Goal: Transaction & Acquisition: Download file/media

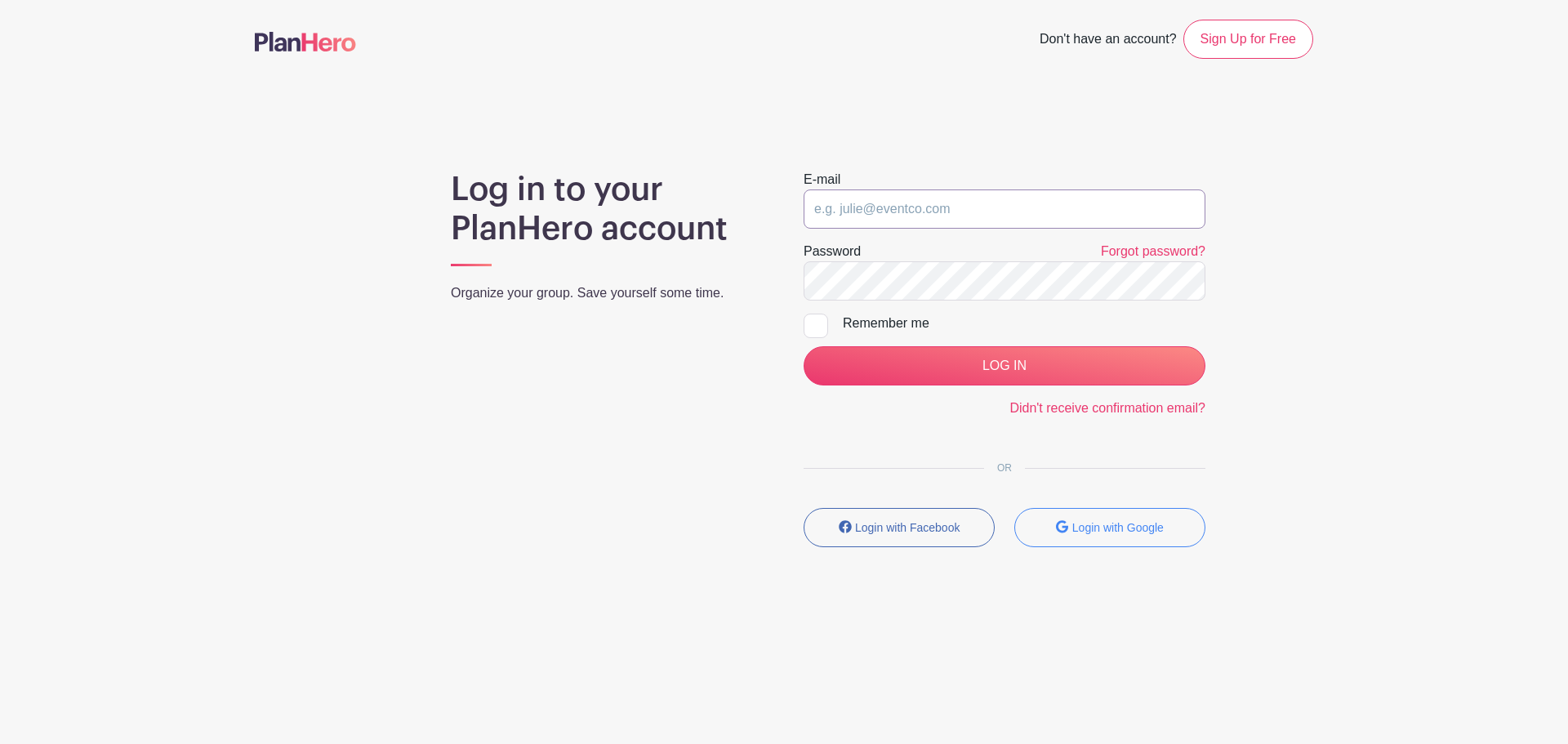
type input "[EMAIL_ADDRESS][DOMAIN_NAME]"
click at [882, 315] on div "Remember me" at bounding box center [1024, 323] width 362 height 19
click at [815, 315] on input "Remember me" at bounding box center [809, 319] width 11 height 11
checkbox input "true"
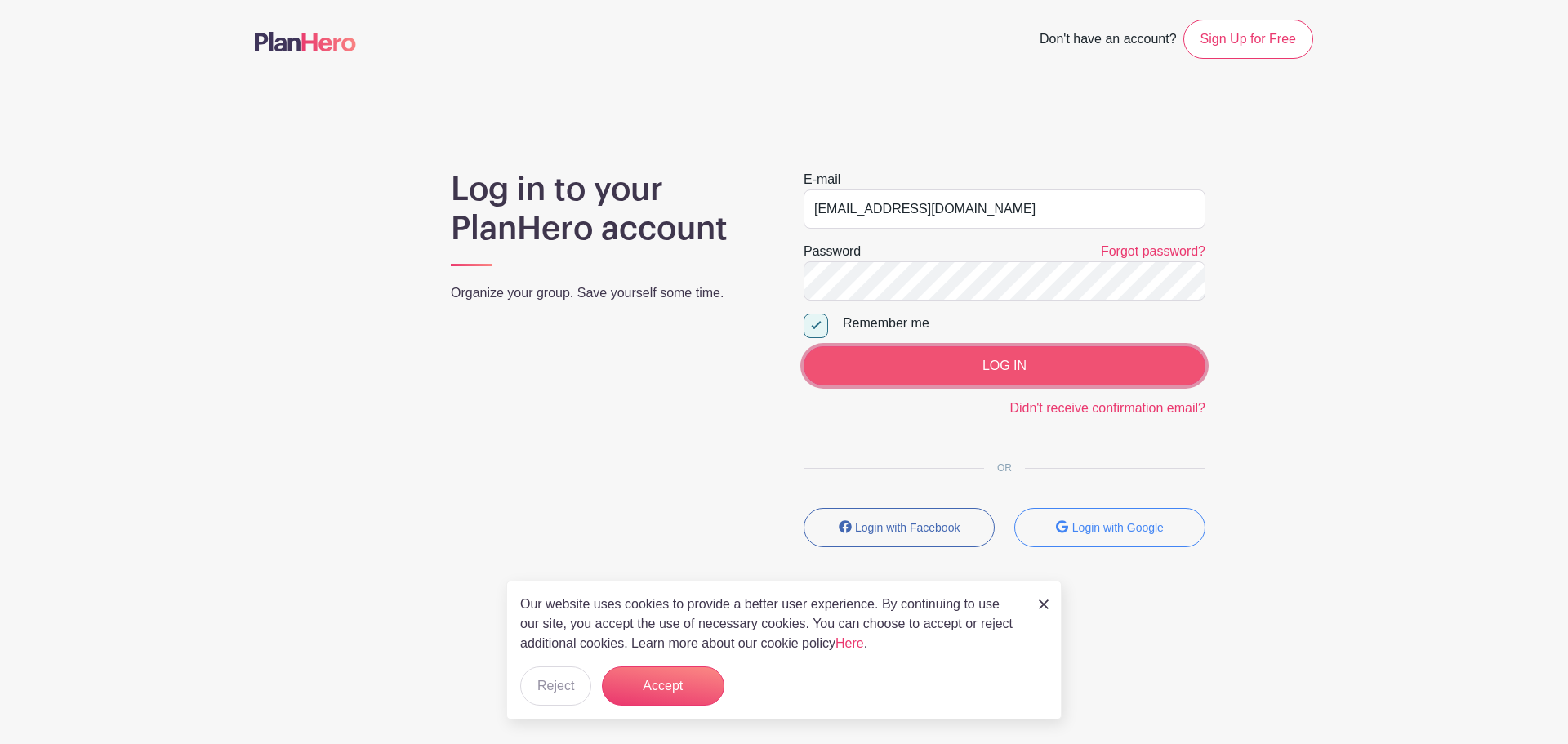
click at [953, 362] on input "LOG IN" at bounding box center [1004, 365] width 402 height 39
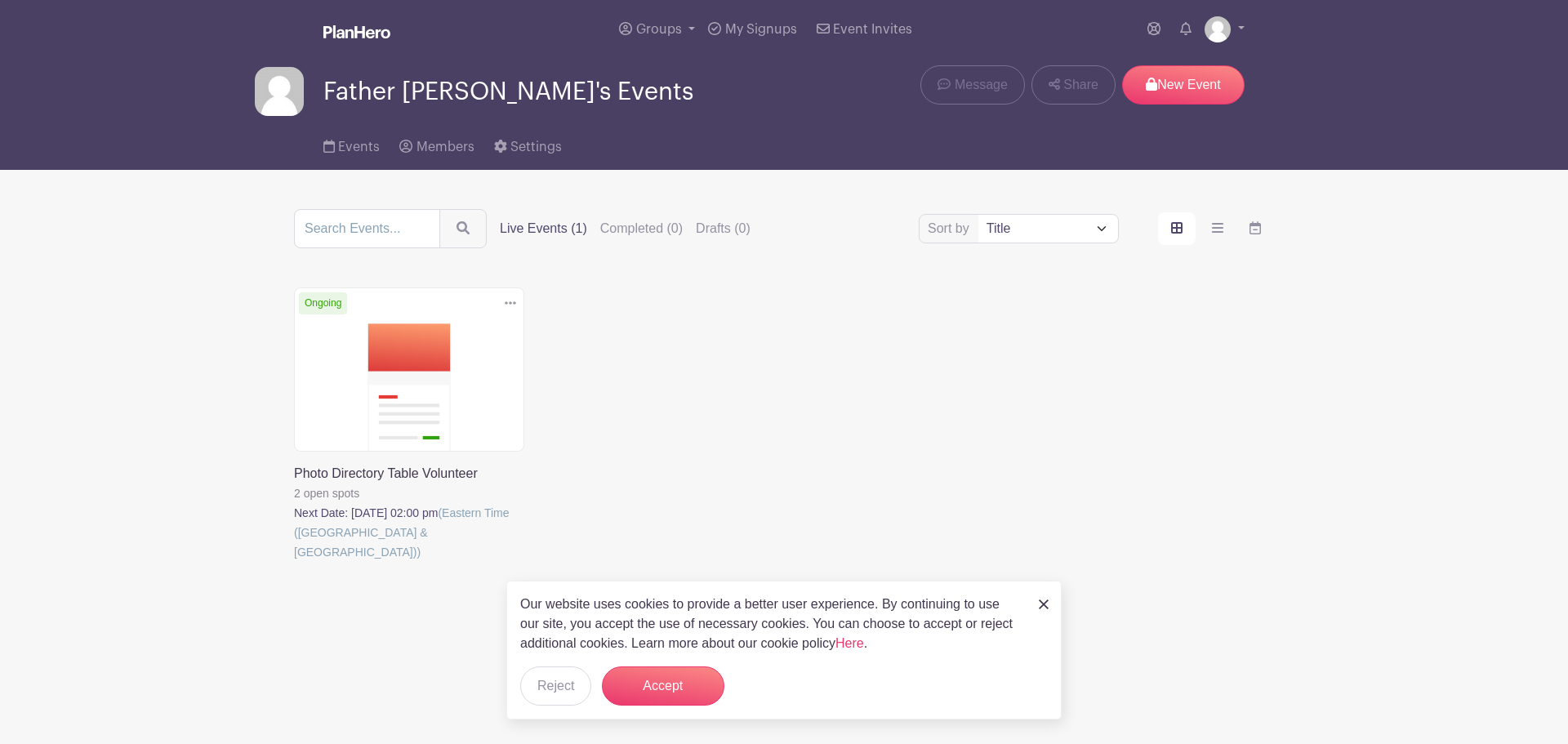
click at [1041, 600] on img at bounding box center [1044, 604] width 10 height 10
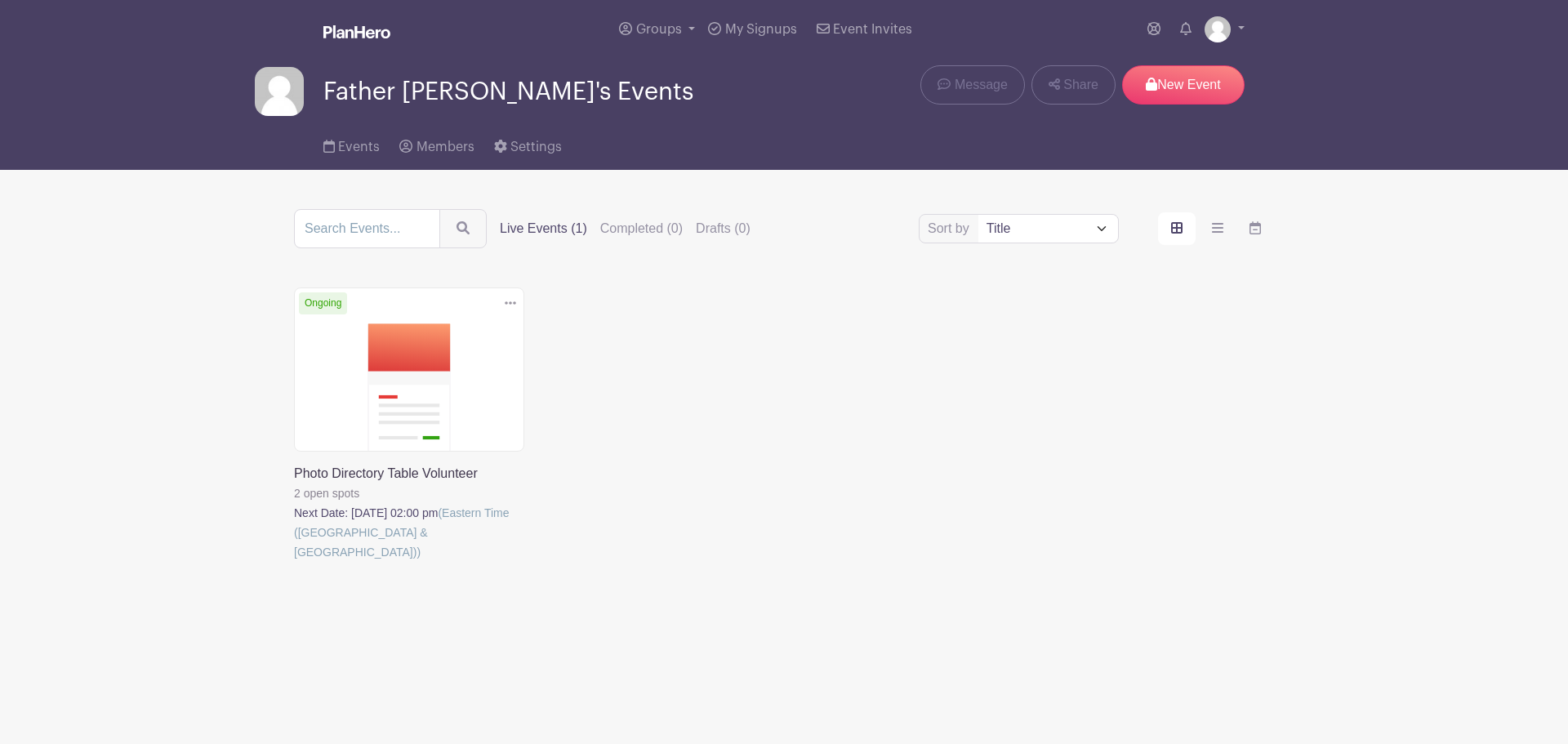
click at [294, 562] on link at bounding box center [294, 562] width 0 height 0
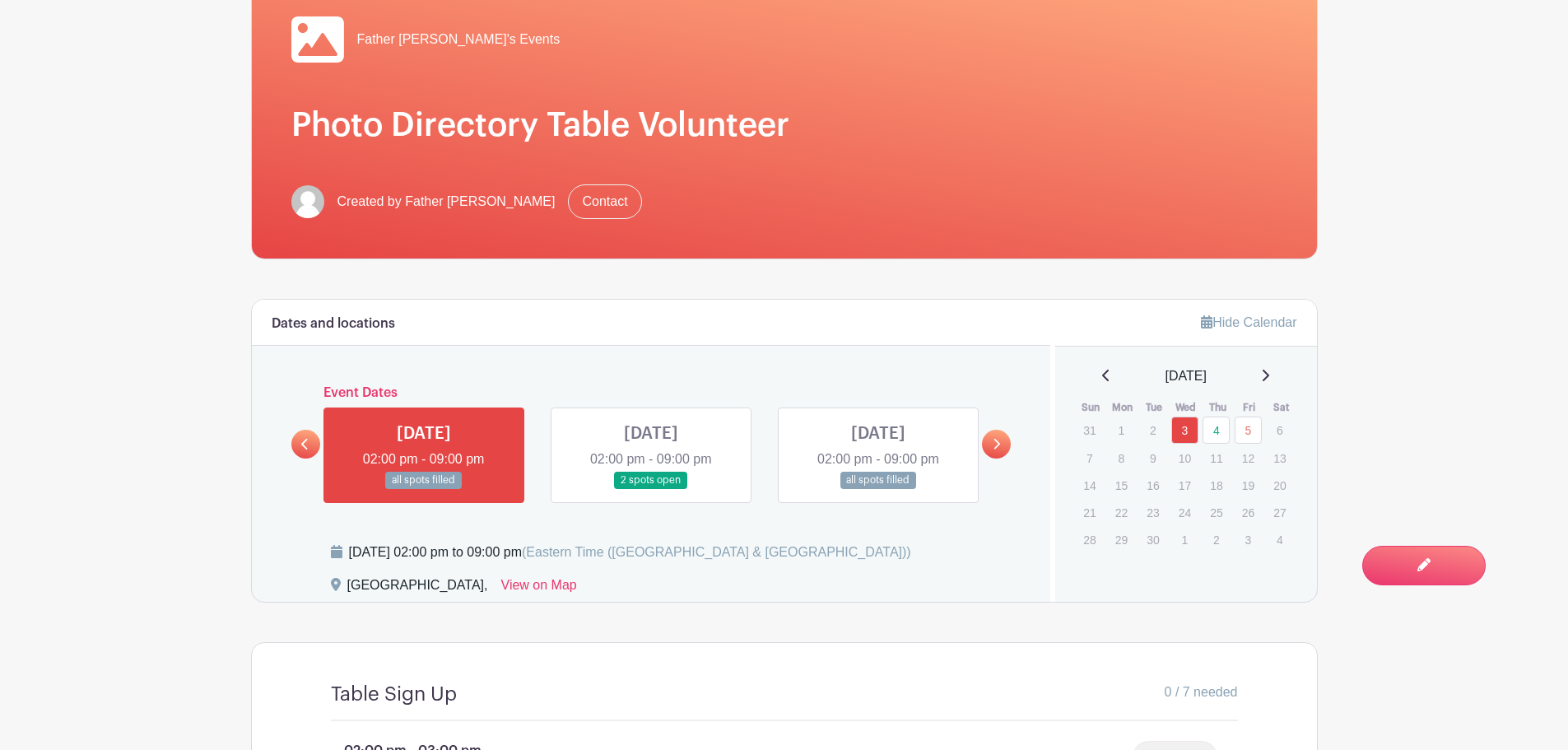
scroll to position [342, 0]
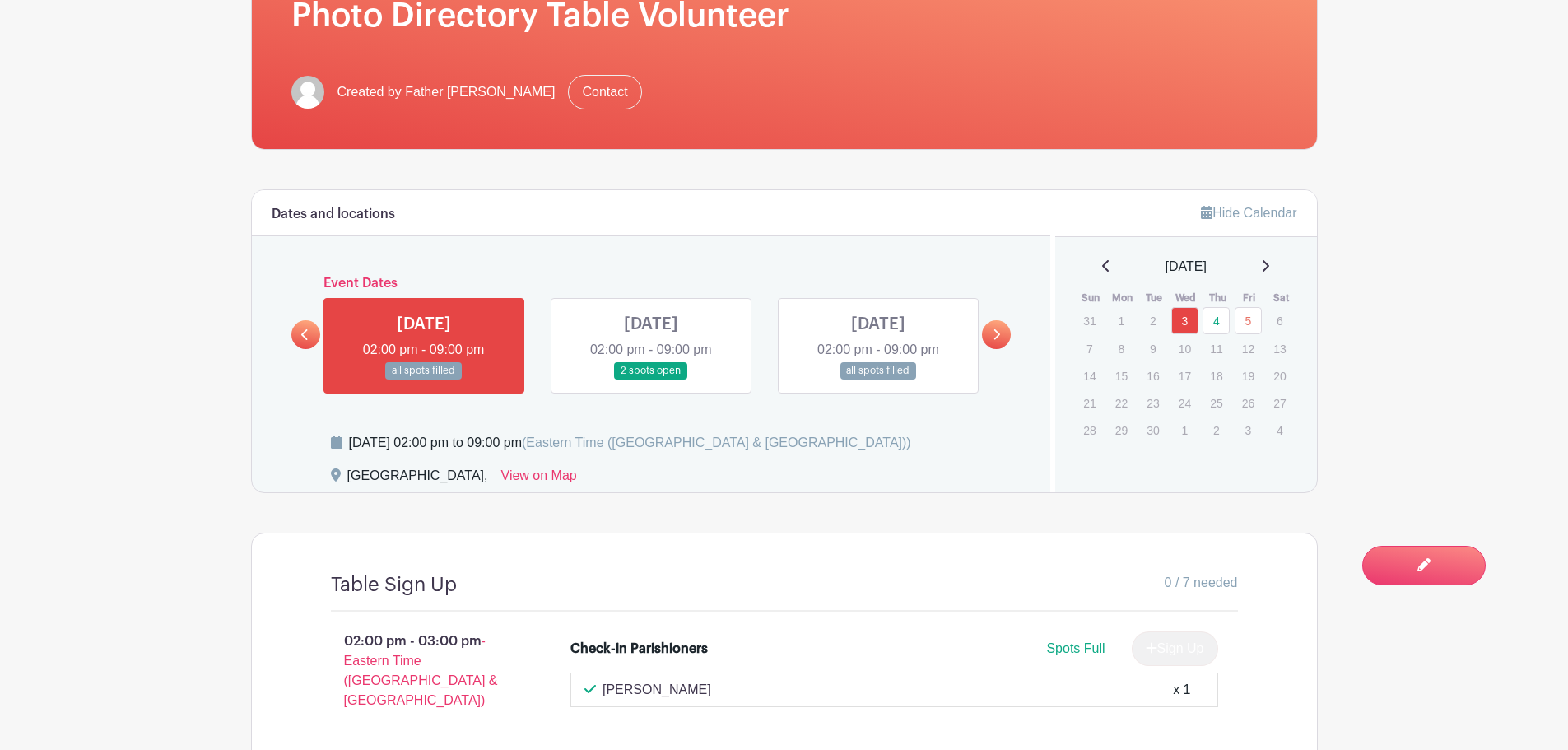
click at [424, 379] on link at bounding box center [424, 379] width 0 height 0
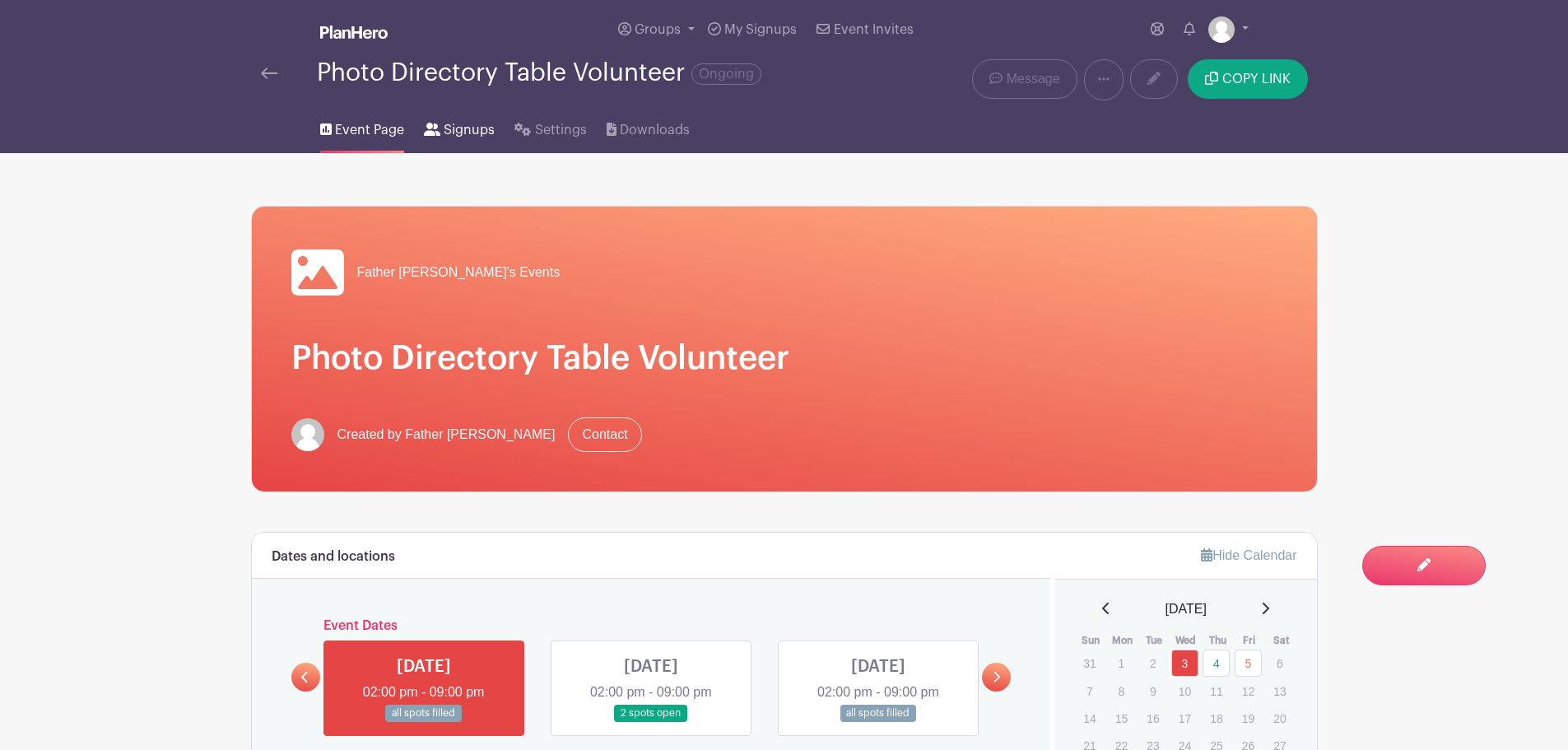
click at [455, 137] on span "Signups" at bounding box center [469, 129] width 51 height 19
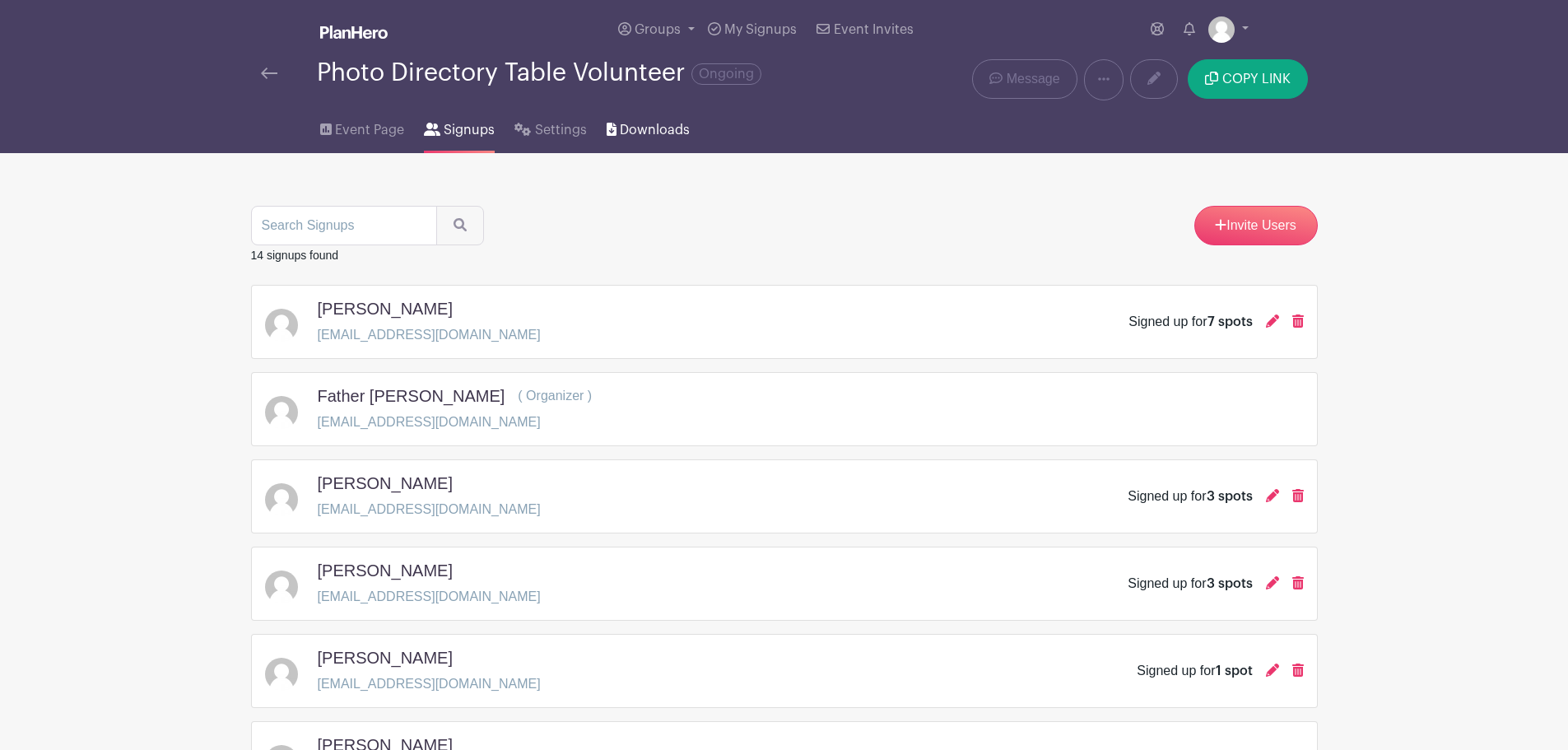
click at [632, 125] on span "Downloads" at bounding box center [655, 129] width 70 height 19
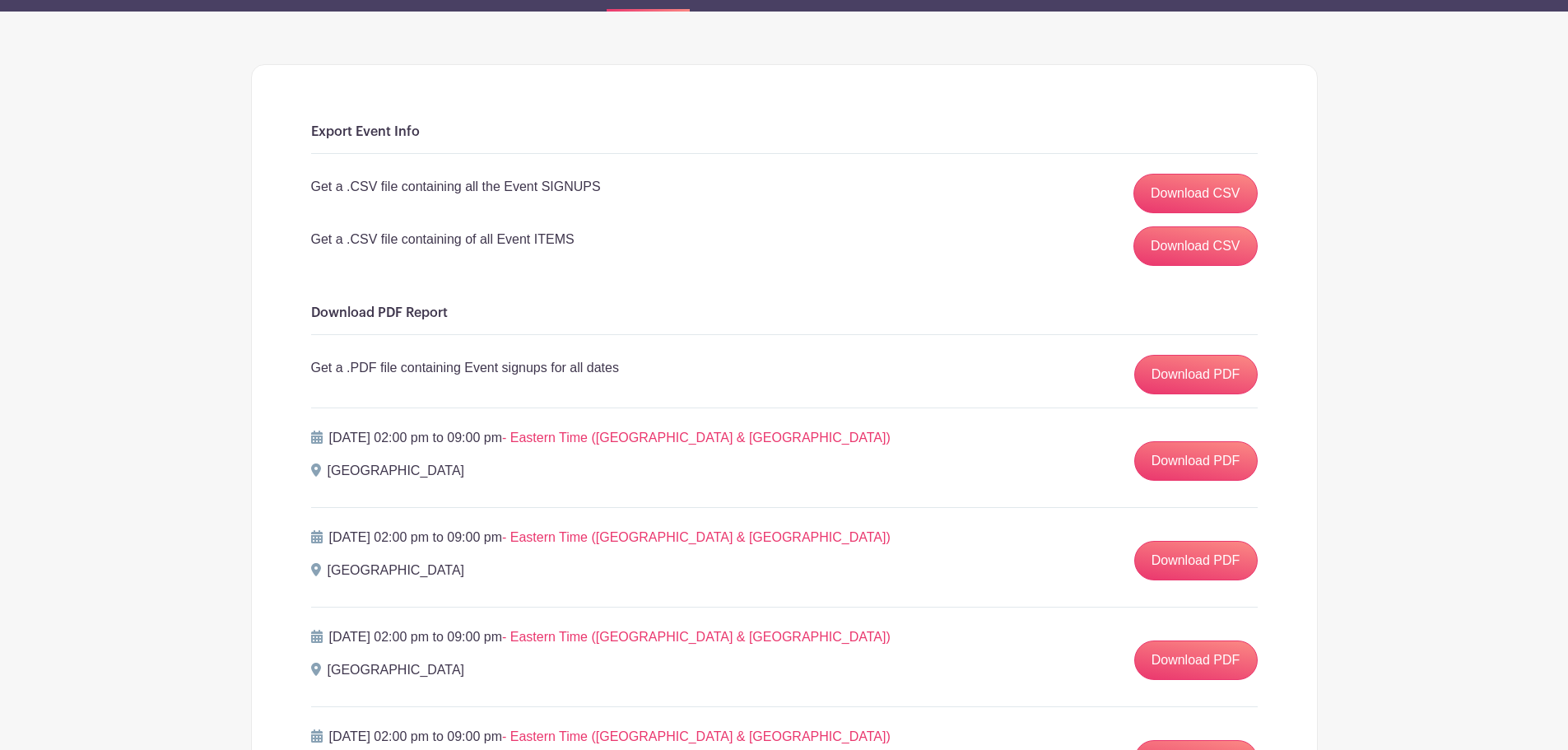
scroll to position [143, 0]
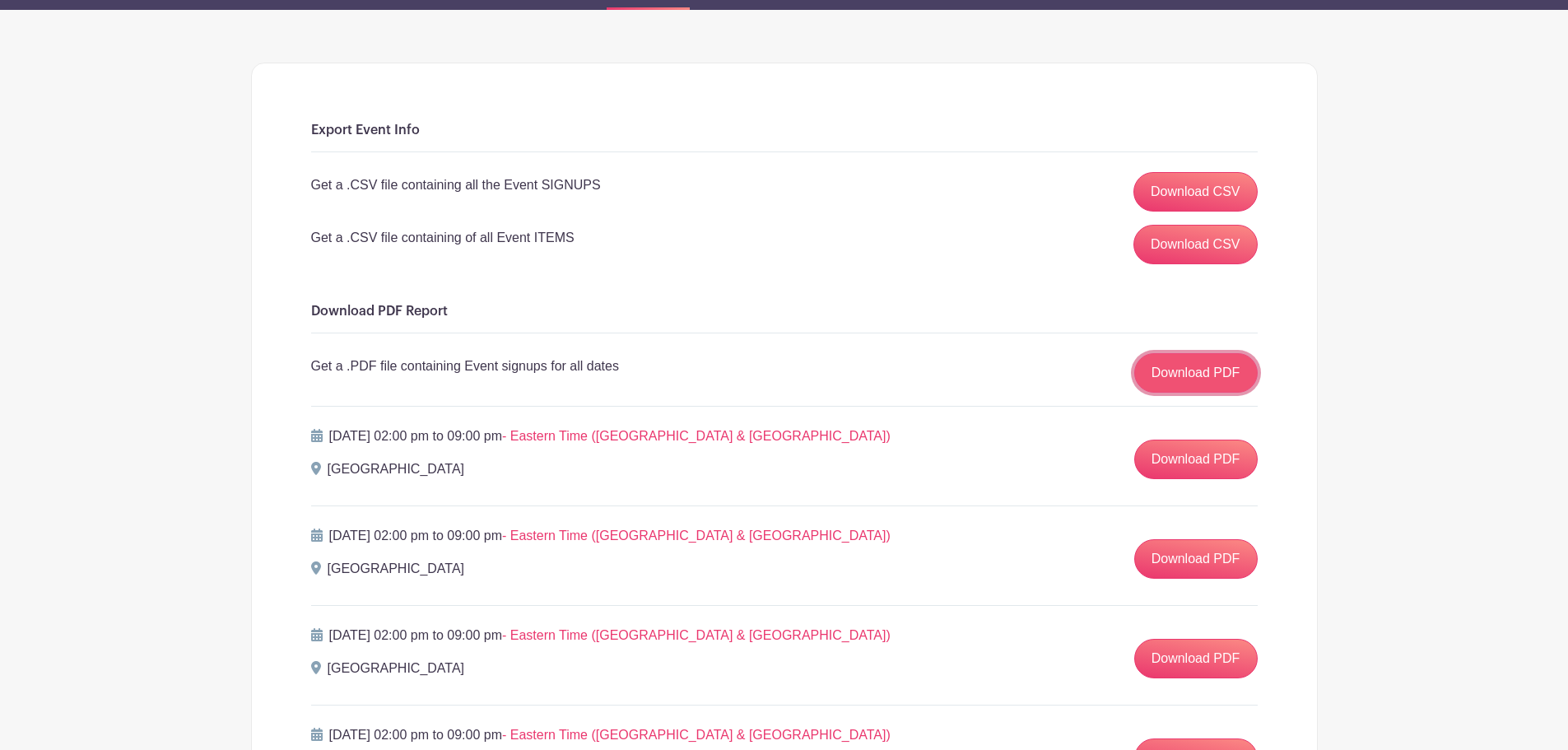
click at [1178, 371] on link "Download PDF" at bounding box center [1196, 373] width 124 height 40
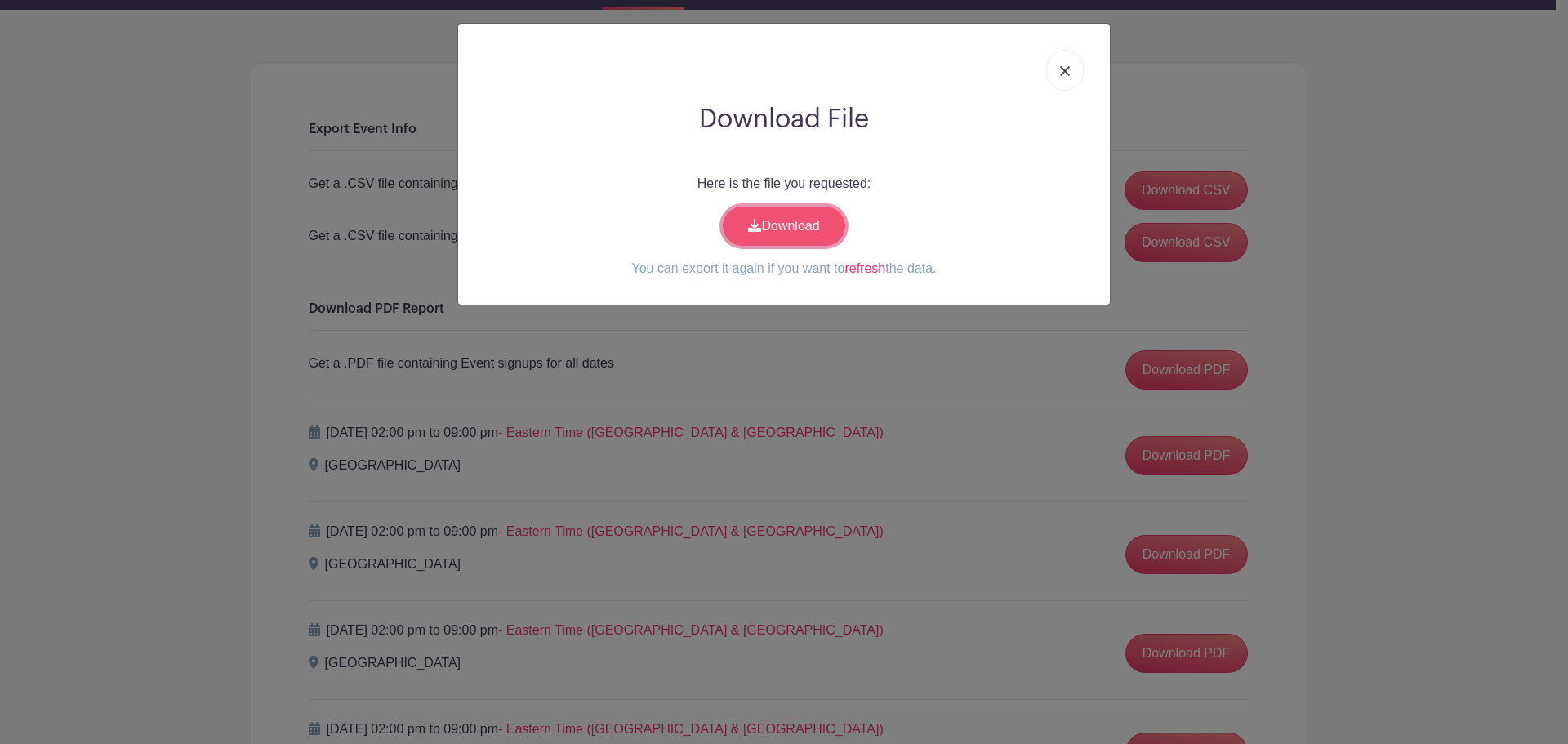
click at [815, 230] on link "Download" at bounding box center [784, 226] width 123 height 39
click at [1080, 72] on link at bounding box center [1065, 70] width 38 height 41
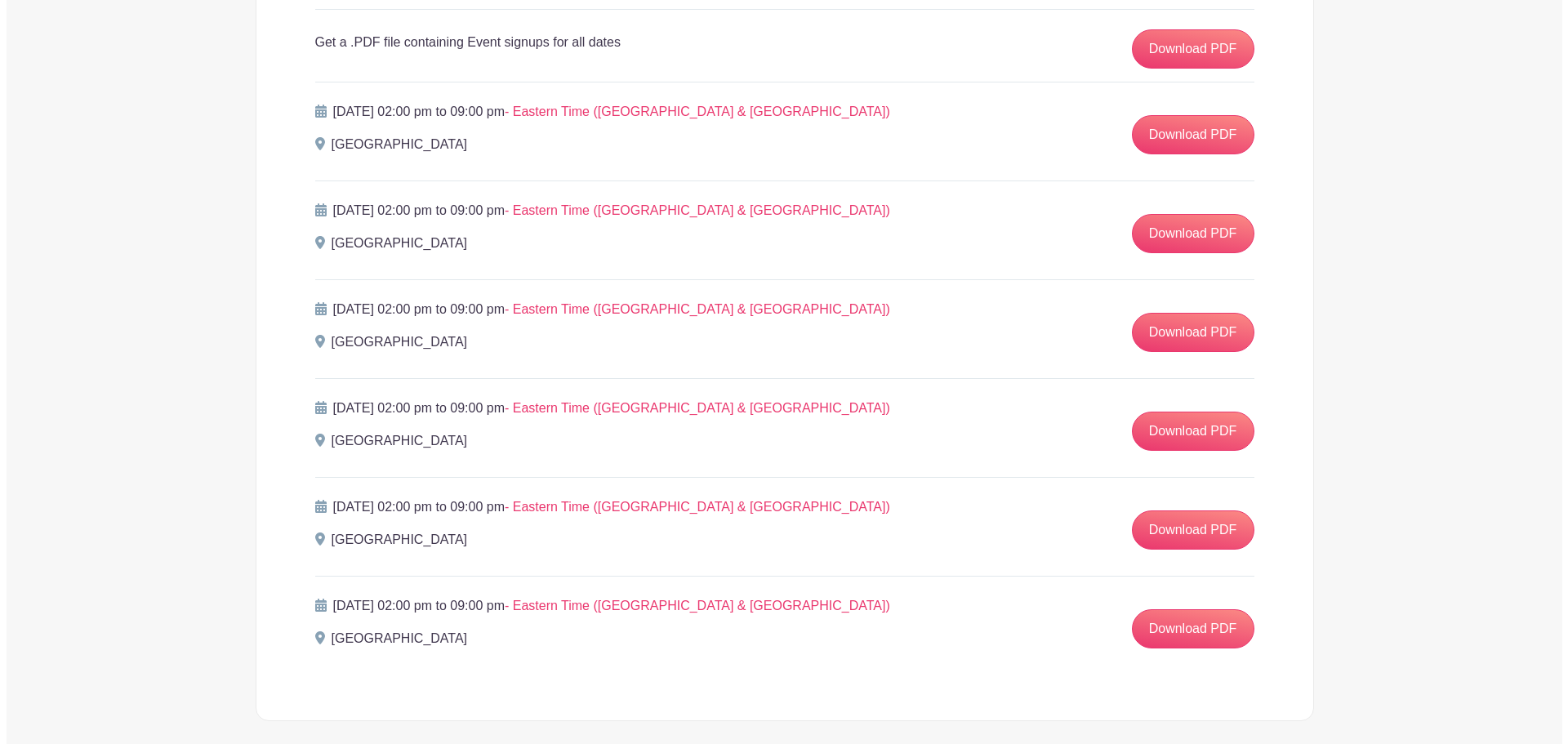
scroll to position [478, 0]
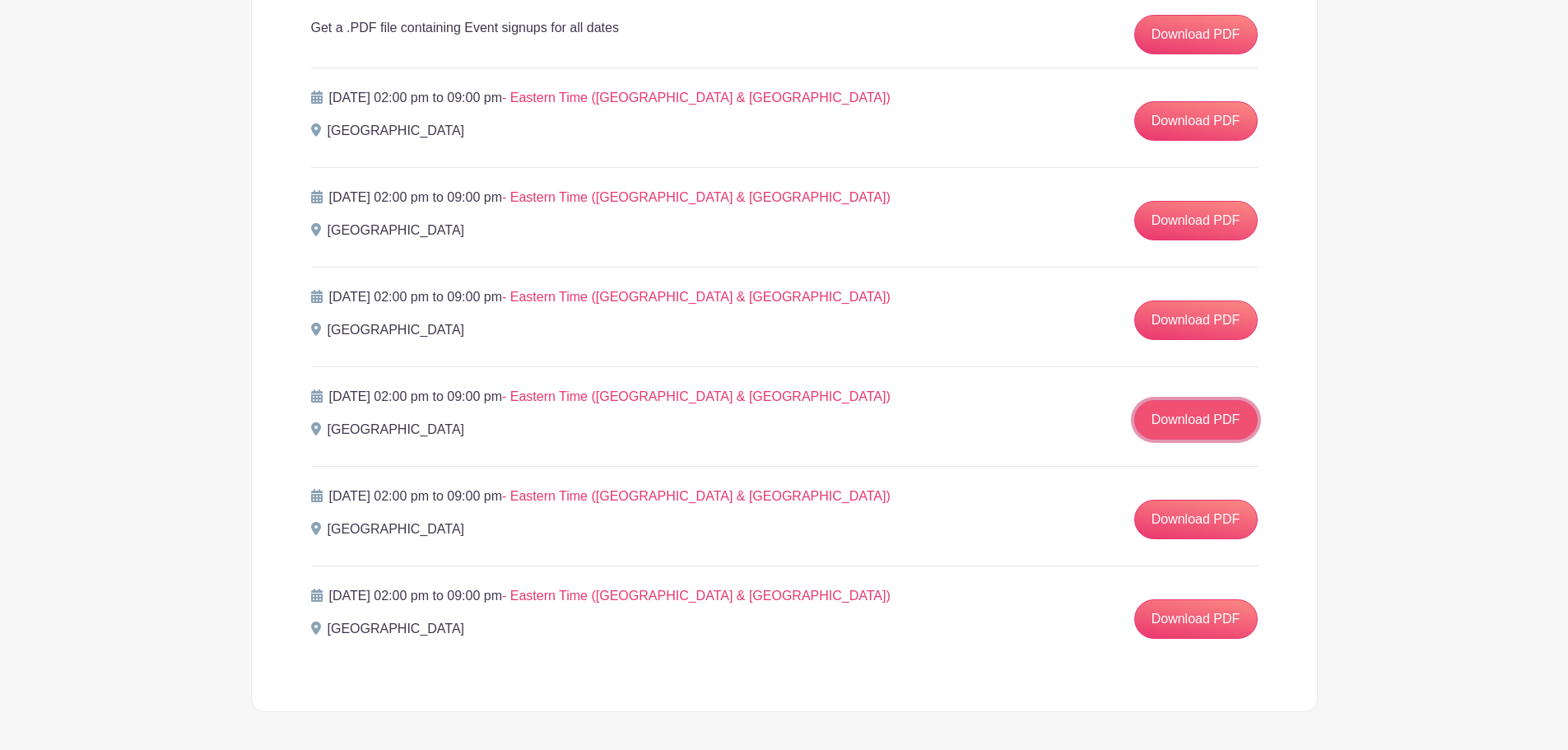
click at [1197, 417] on link "Download PDF" at bounding box center [1196, 420] width 124 height 40
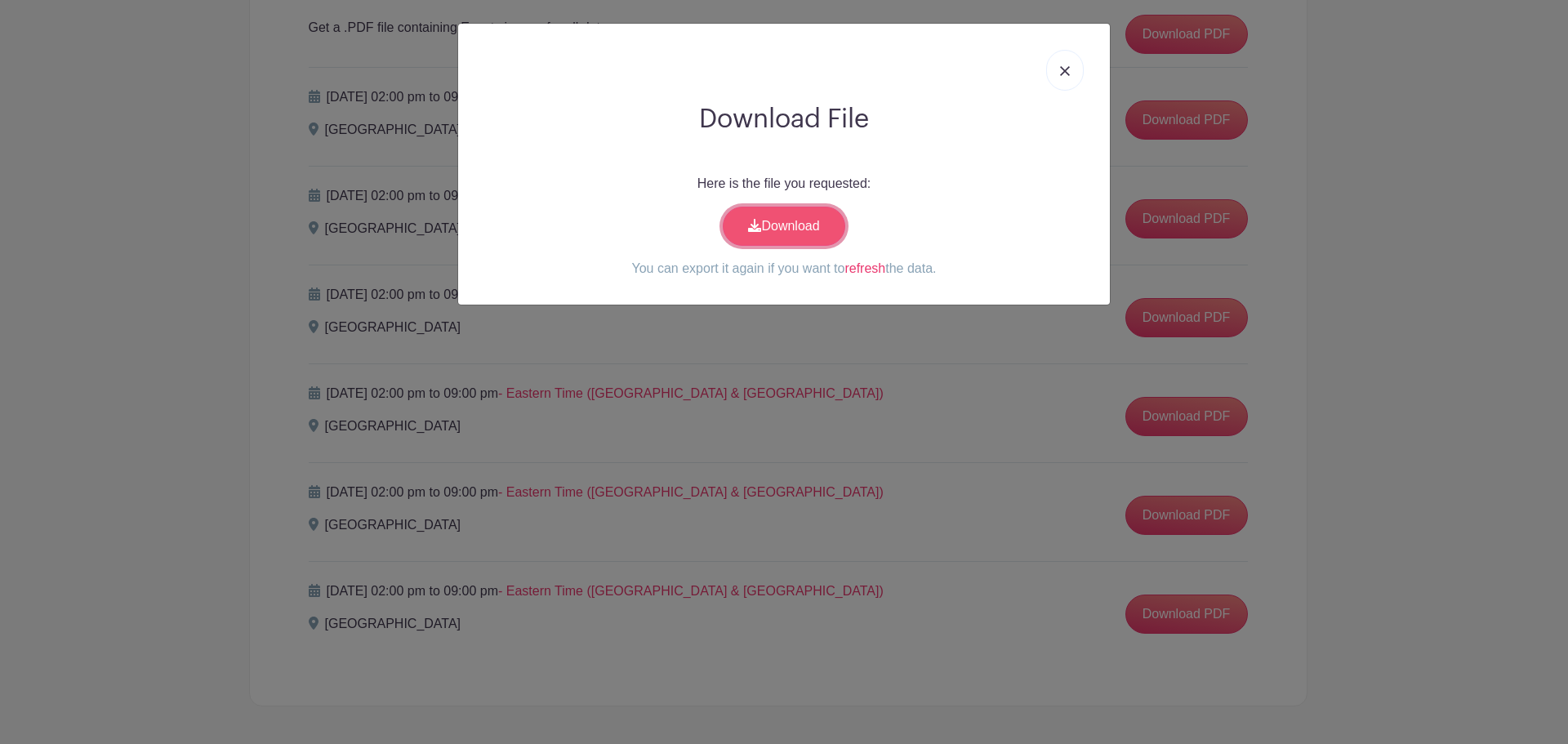
click at [815, 223] on link "Download" at bounding box center [784, 226] width 123 height 39
click at [1063, 72] on img at bounding box center [1065, 70] width 10 height 10
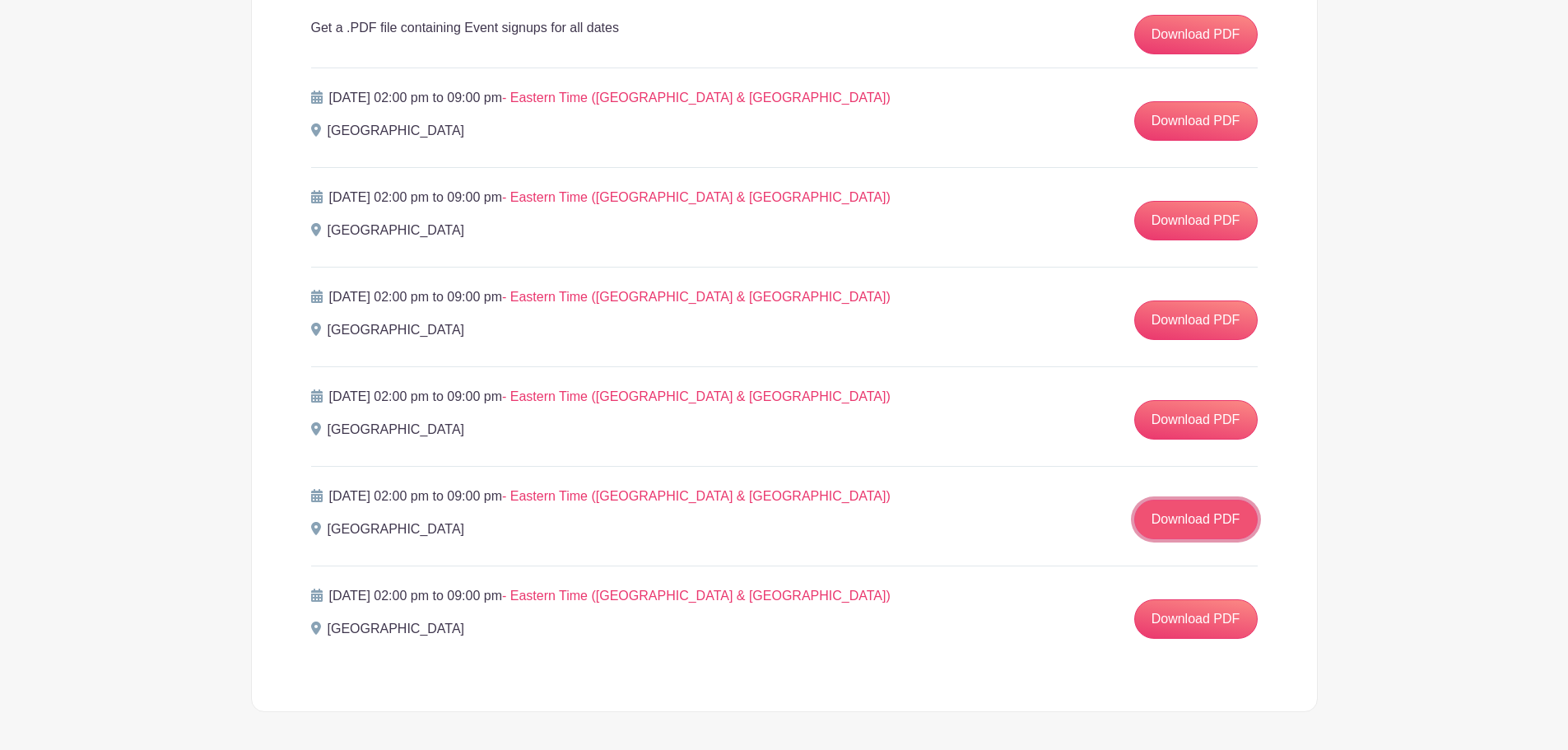
click at [1194, 521] on link "Download PDF" at bounding box center [1196, 519] width 124 height 40
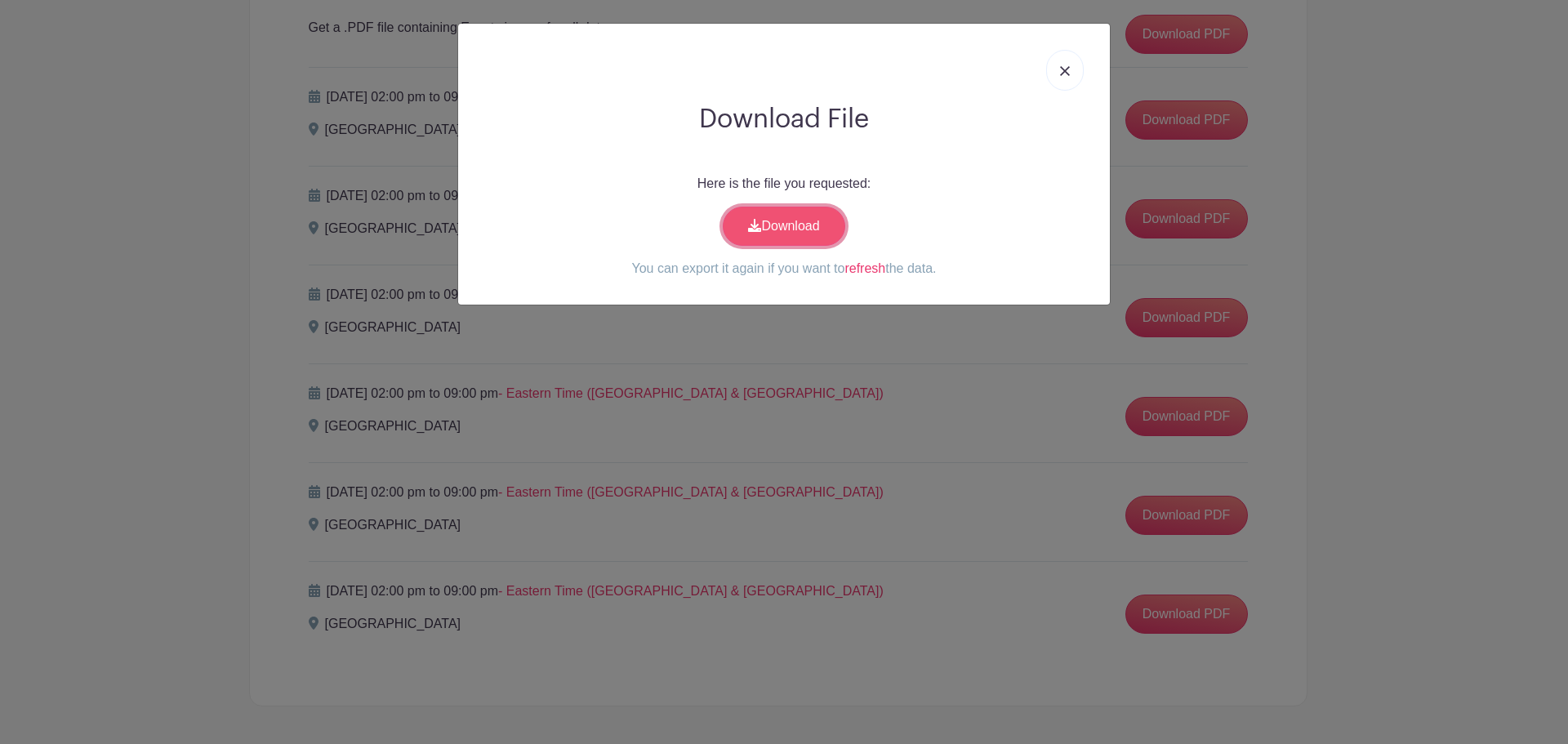
click at [817, 222] on link "Download" at bounding box center [784, 226] width 123 height 39
click at [1063, 75] on img at bounding box center [1065, 70] width 10 height 10
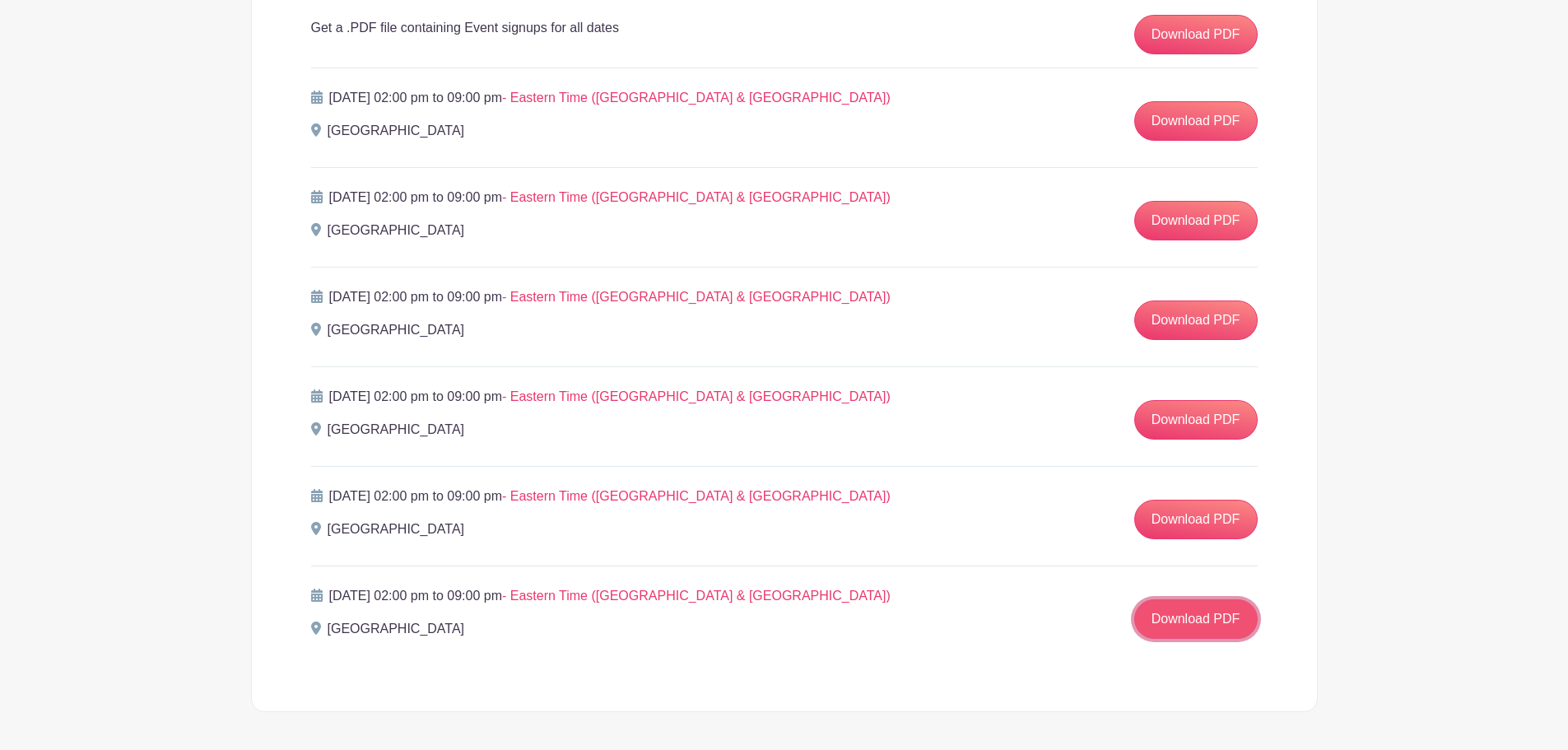
click at [1182, 623] on link "Download PDF" at bounding box center [1196, 619] width 124 height 40
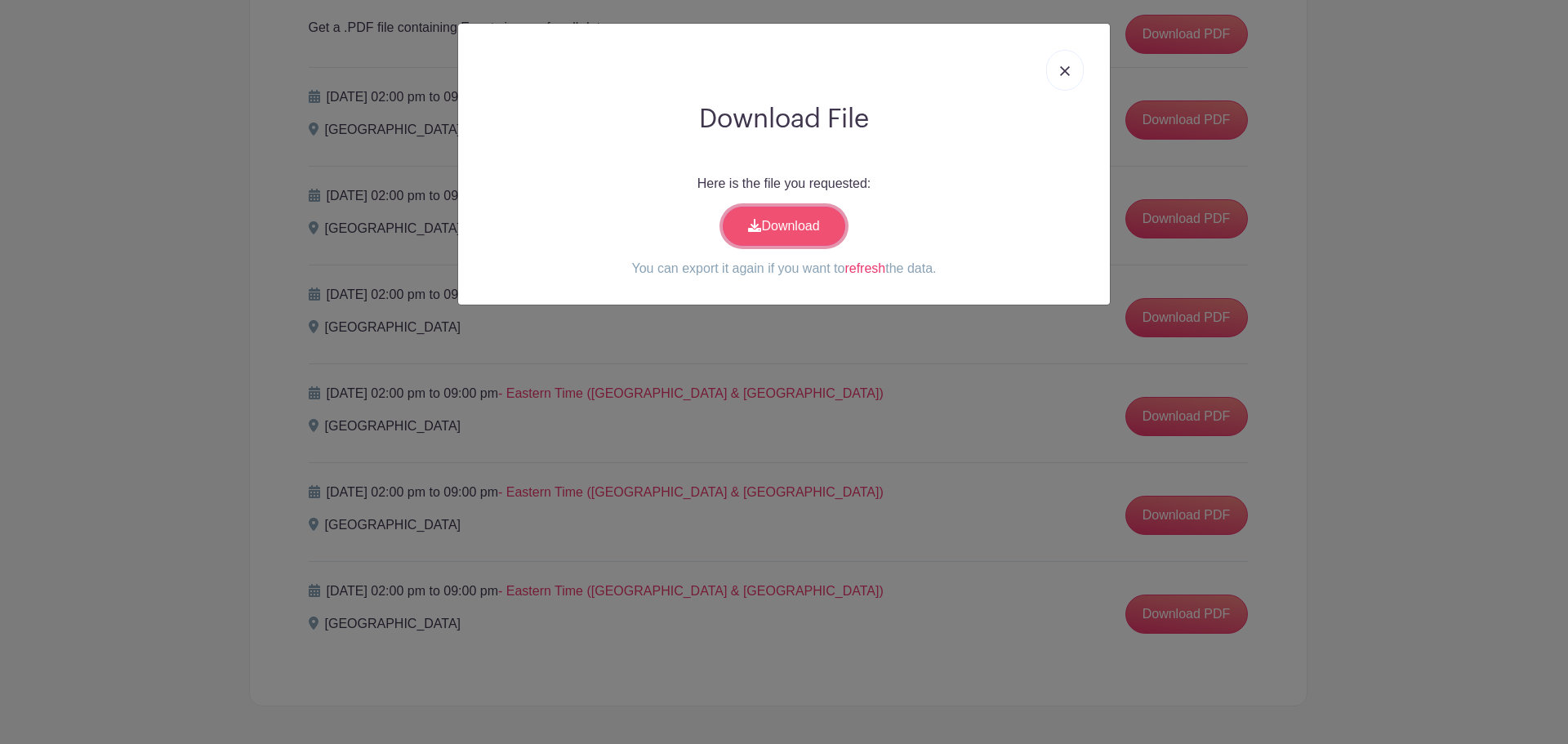
click at [795, 225] on link "Download" at bounding box center [784, 226] width 123 height 39
